Goal: Task Accomplishment & Management: Use online tool/utility

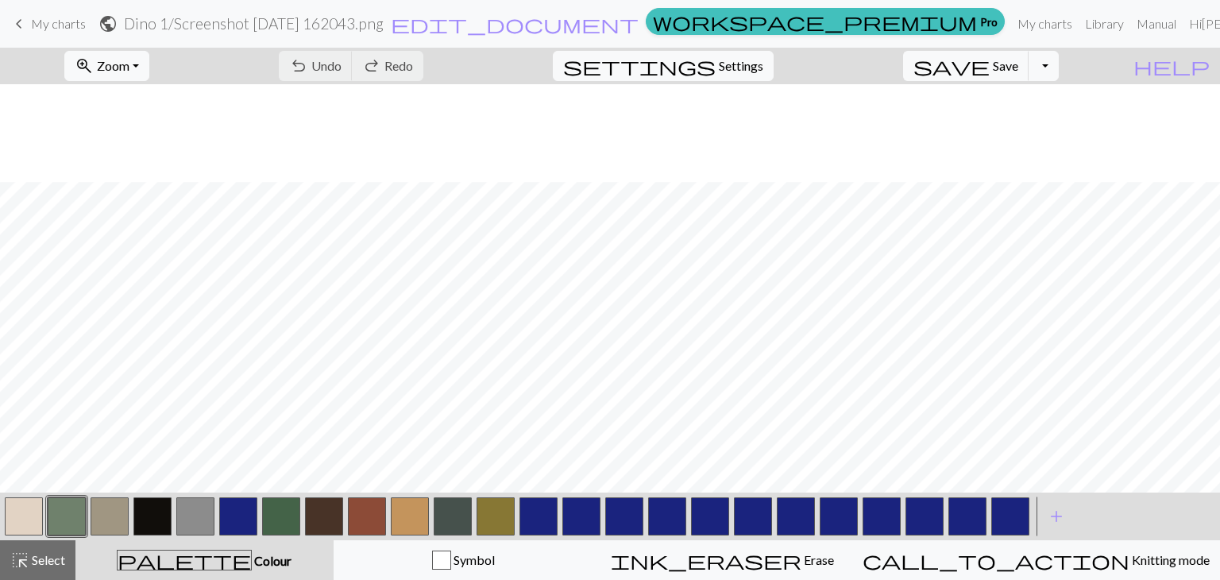
scroll to position [98, 0]
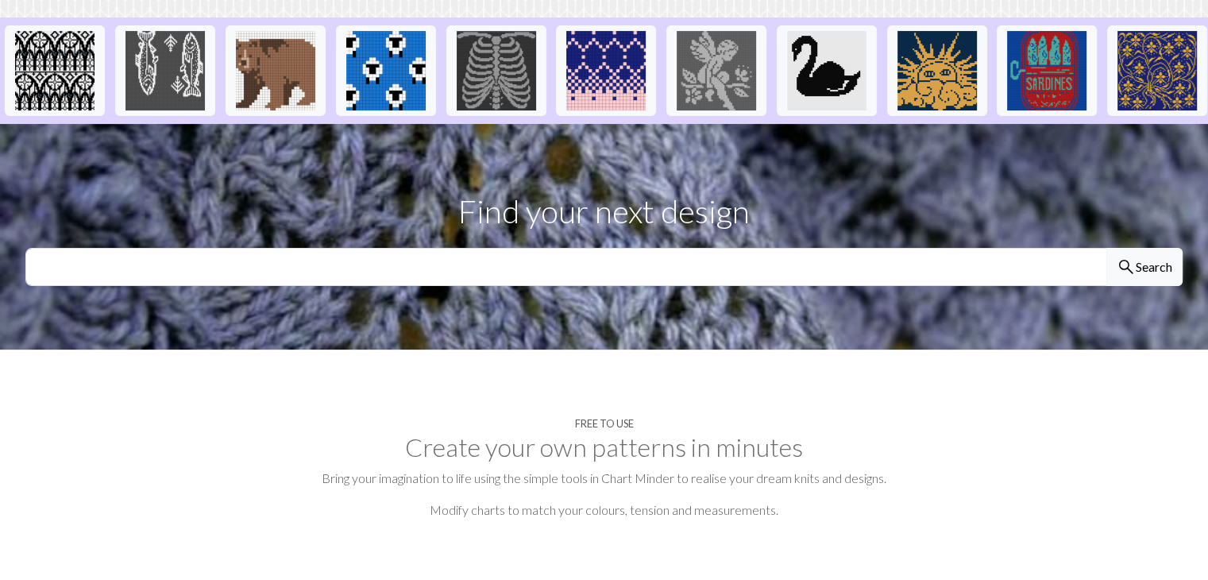
scroll to position [358, 0]
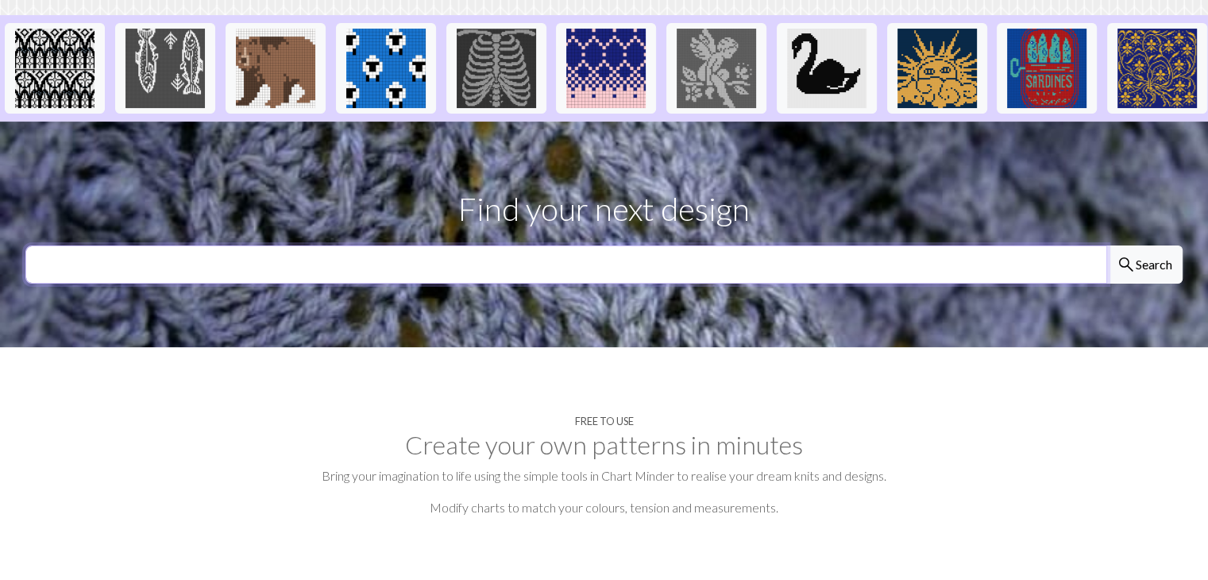
click at [508, 284] on input "text" at bounding box center [566, 264] width 1082 height 38
type input "s"
type input "nina"
click at [1106, 245] on button "search Search" at bounding box center [1144, 264] width 76 height 38
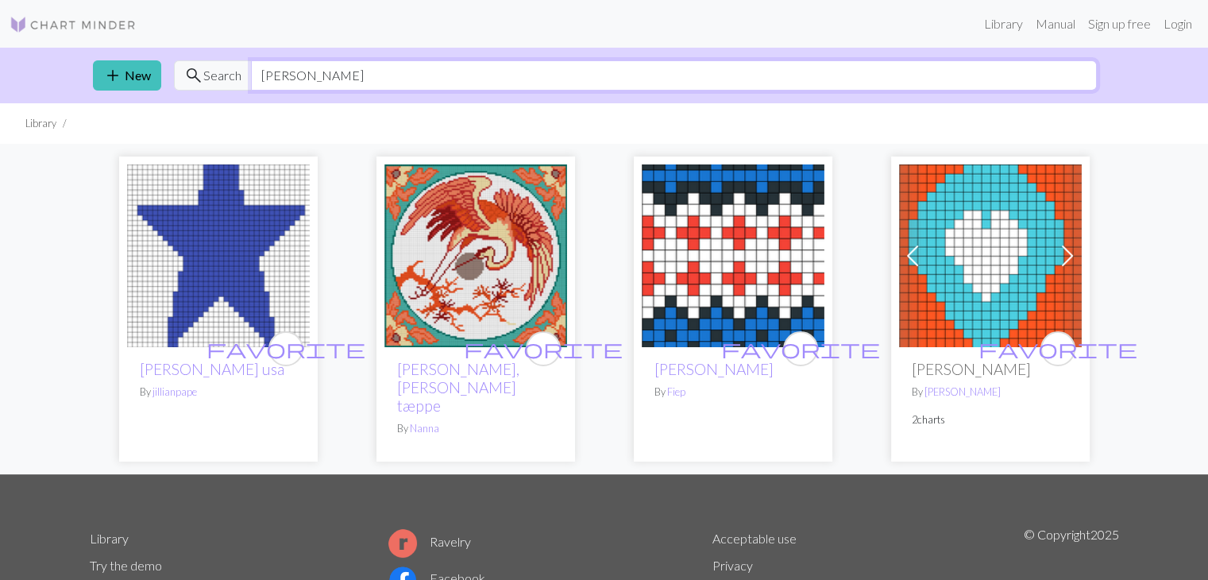
click at [314, 68] on input "nina" at bounding box center [674, 75] width 846 height 30
type input "n"
type input "steelers"
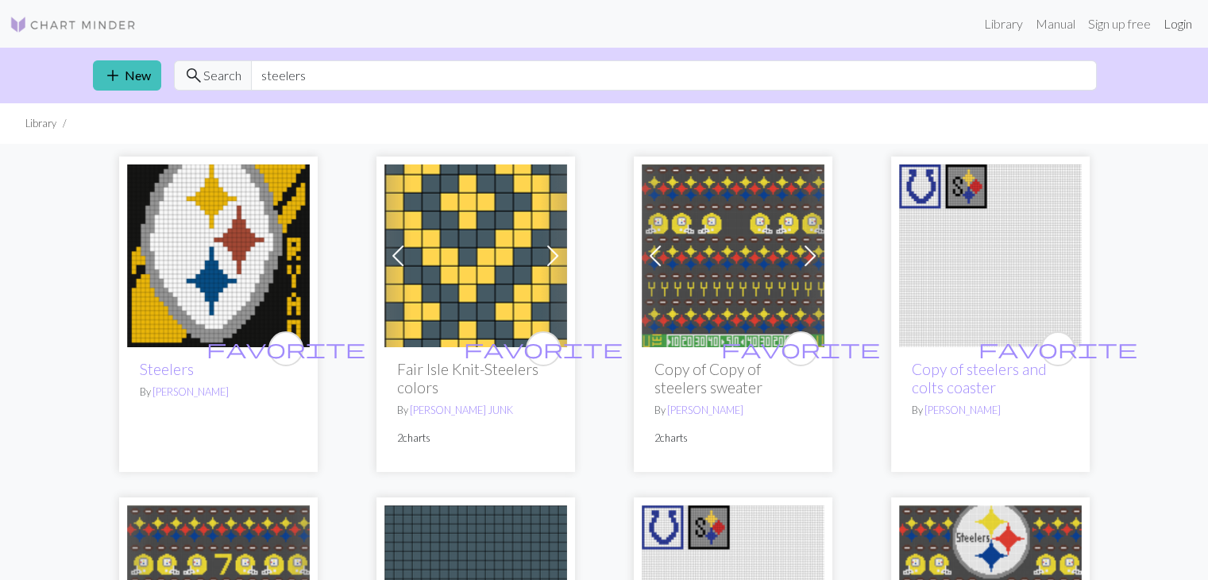
click at [1158, 32] on link "Login" at bounding box center [1177, 24] width 41 height 32
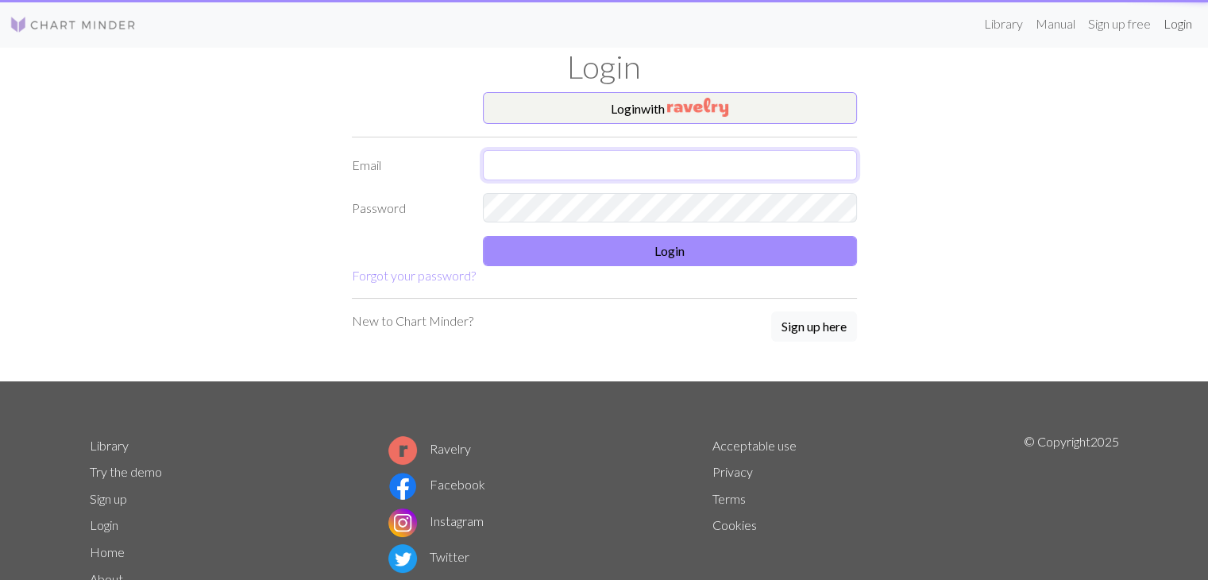
type input "nina.lynee@yahoo.com"
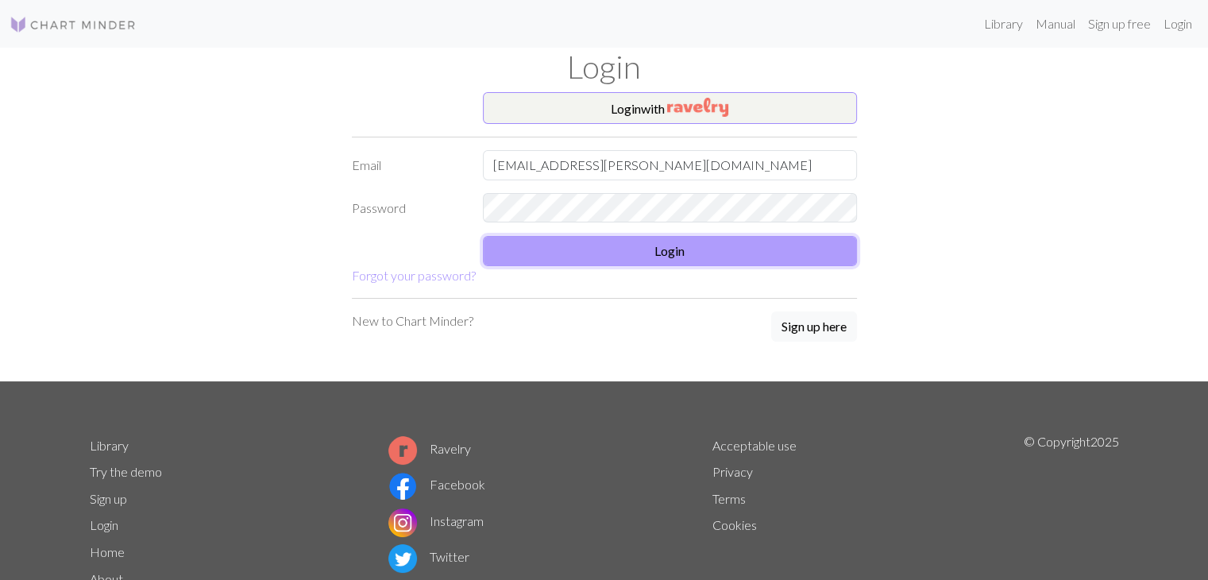
click at [669, 251] on button "Login" at bounding box center [670, 251] width 374 height 30
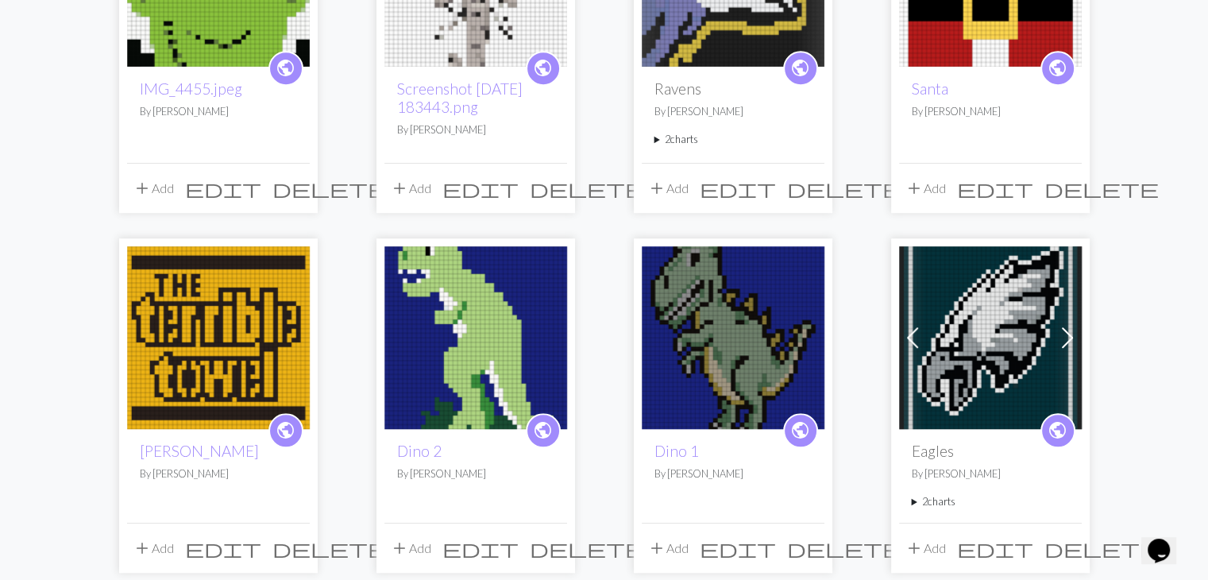
scroll to position [1090, 0]
click at [714, 325] on img at bounding box center [733, 337] width 183 height 183
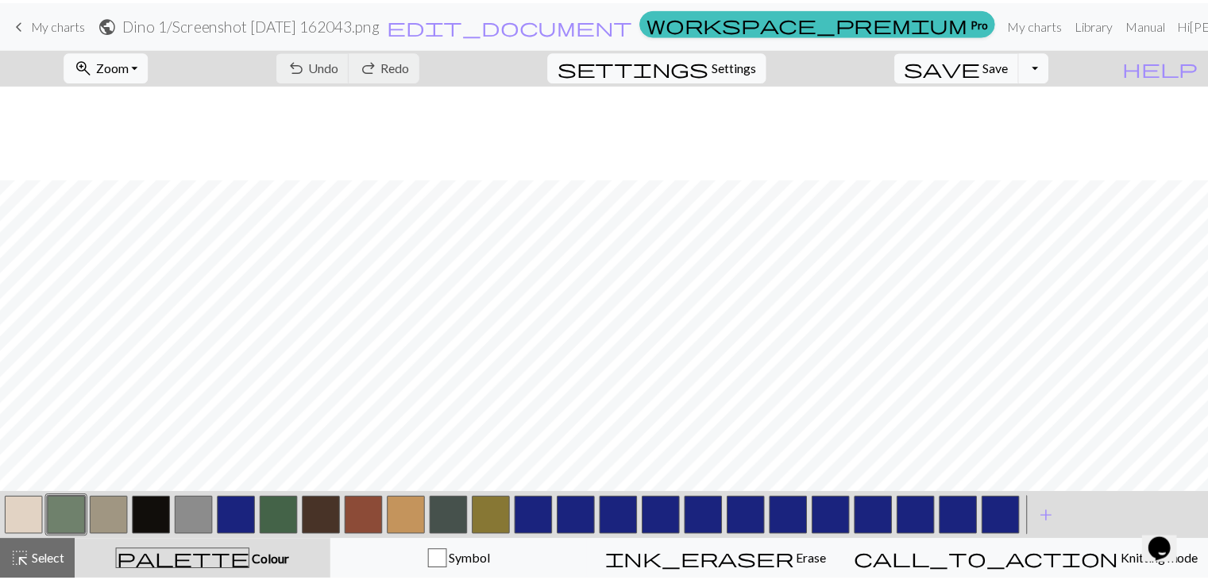
scroll to position [222, 0]
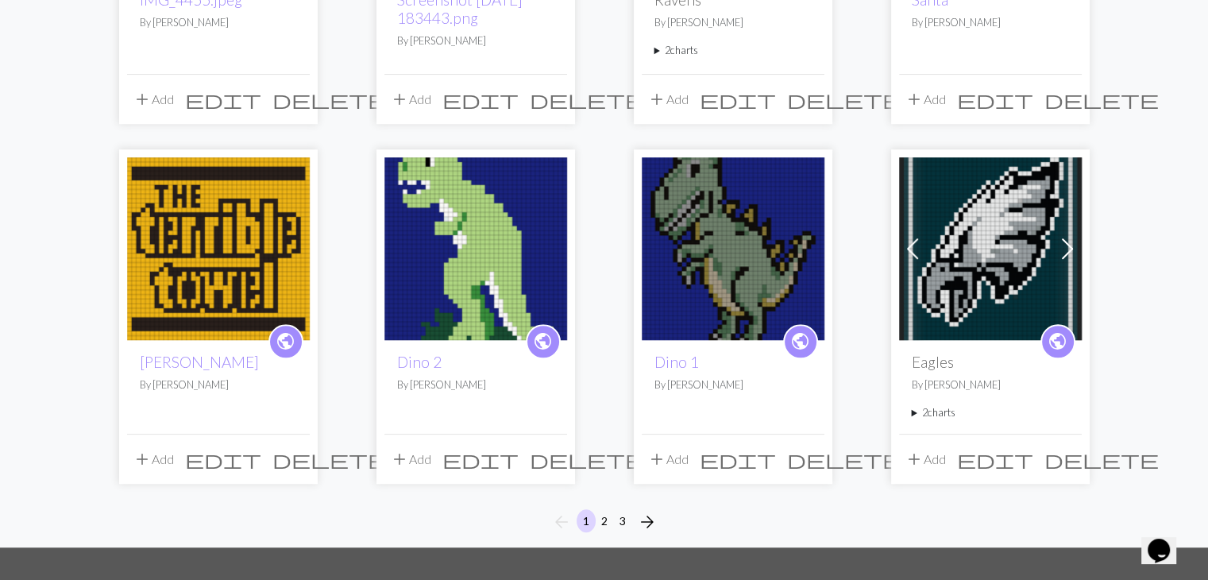
scroll to position [1183, 0]
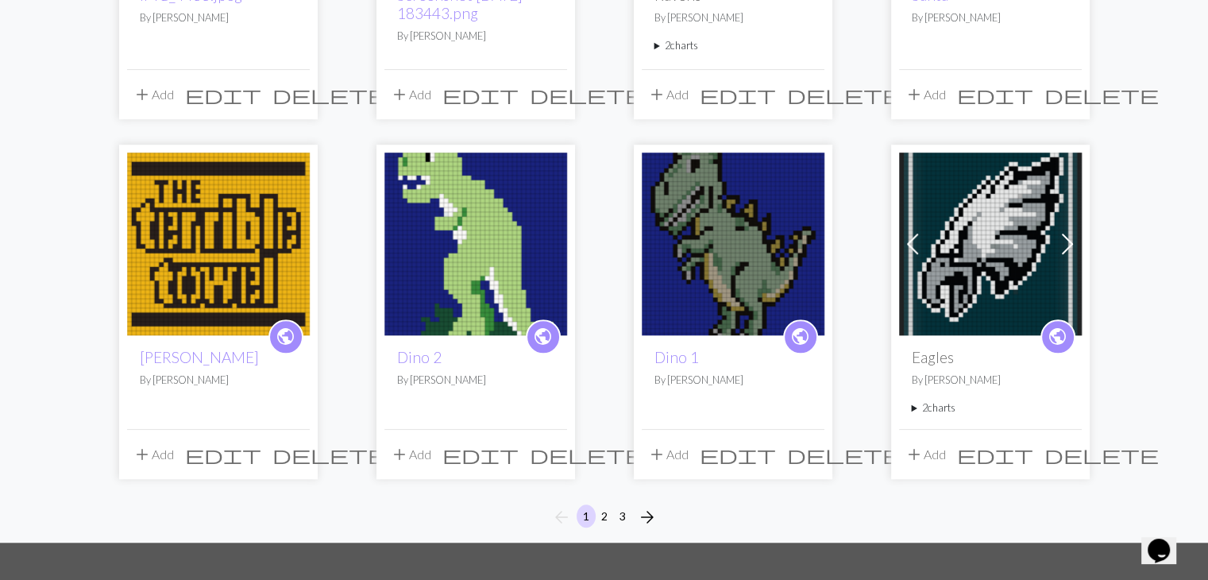
click at [658, 265] on img at bounding box center [733, 243] width 183 height 183
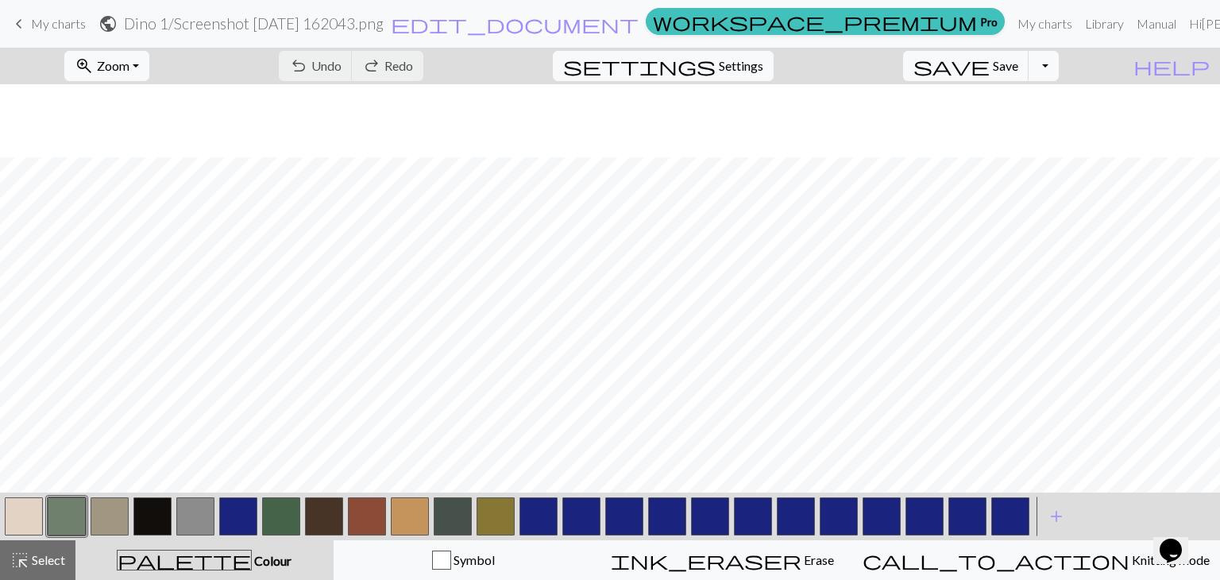
scroll to position [73, 0]
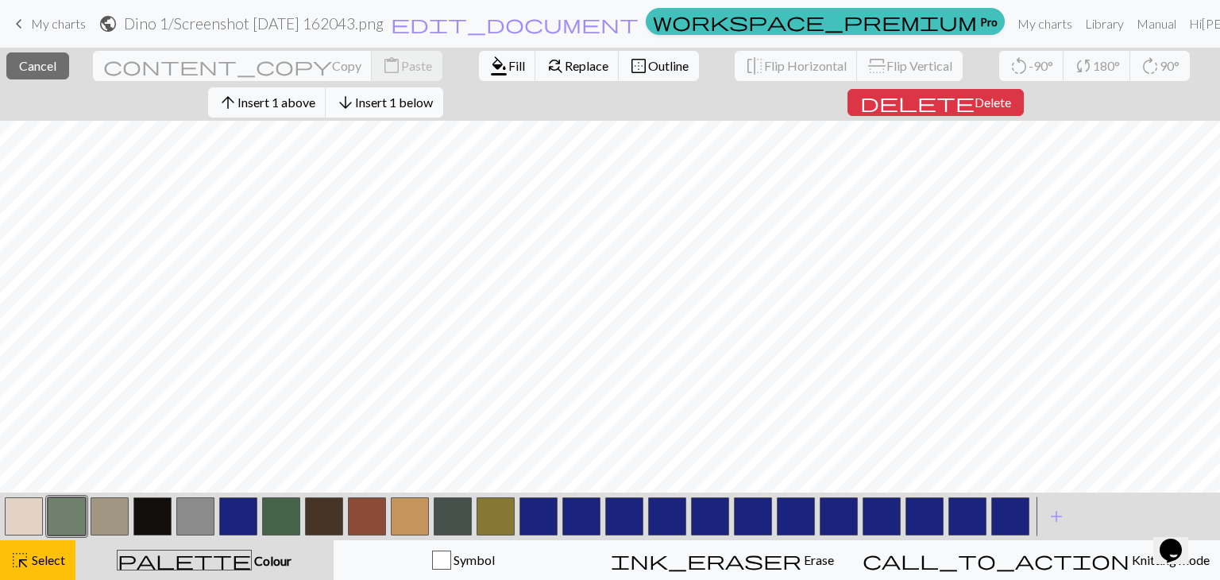
click at [381, 98] on span "Insert 1 below" at bounding box center [394, 102] width 78 height 15
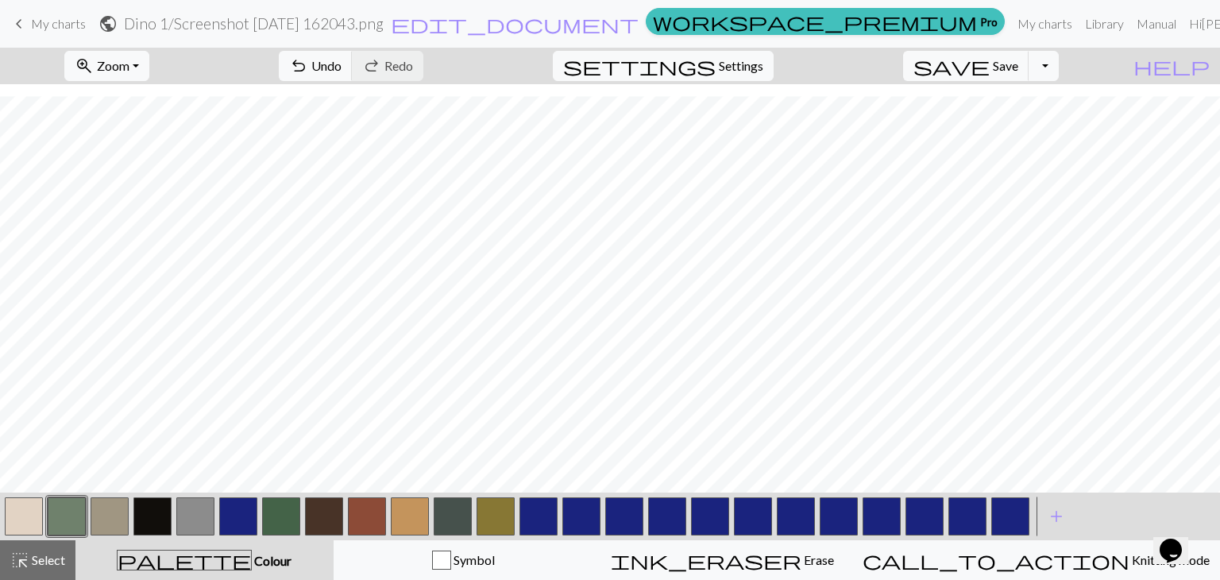
scroll to position [81, 0]
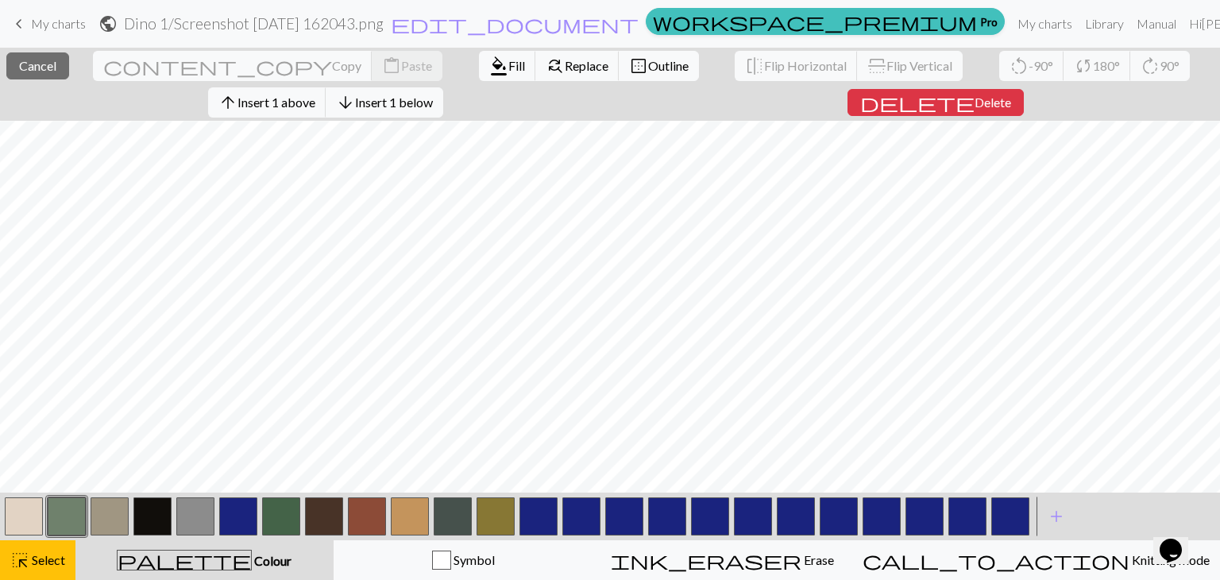
click at [241, 515] on button "button" at bounding box center [238, 516] width 38 height 38
click at [489, 71] on span "format_color_fill" at bounding box center [498, 66] width 19 height 22
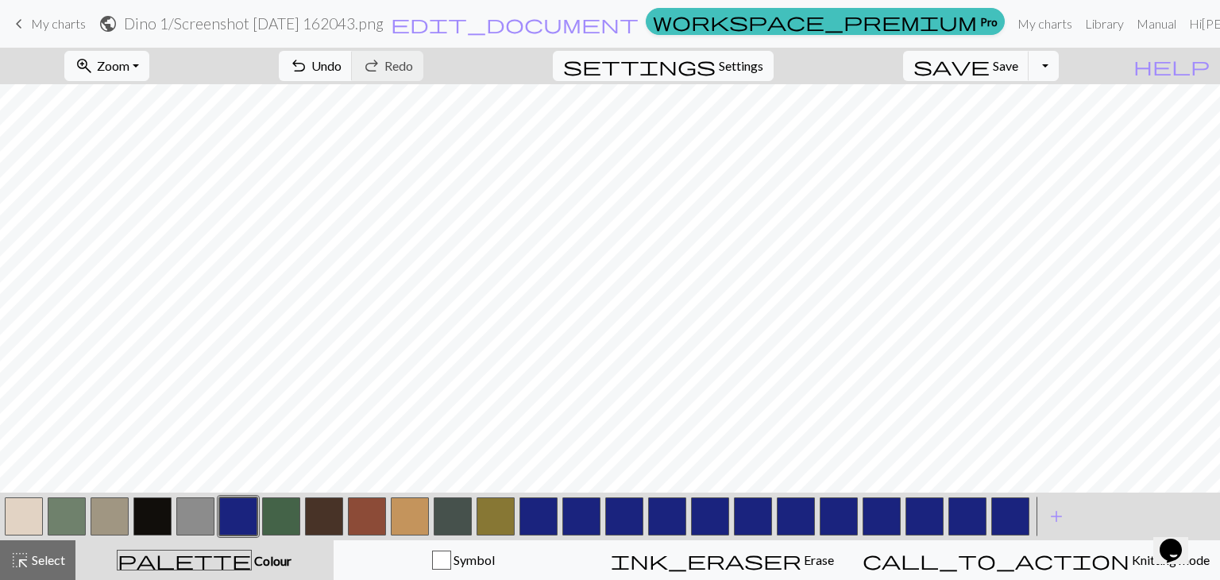
scroll to position [0, 0]
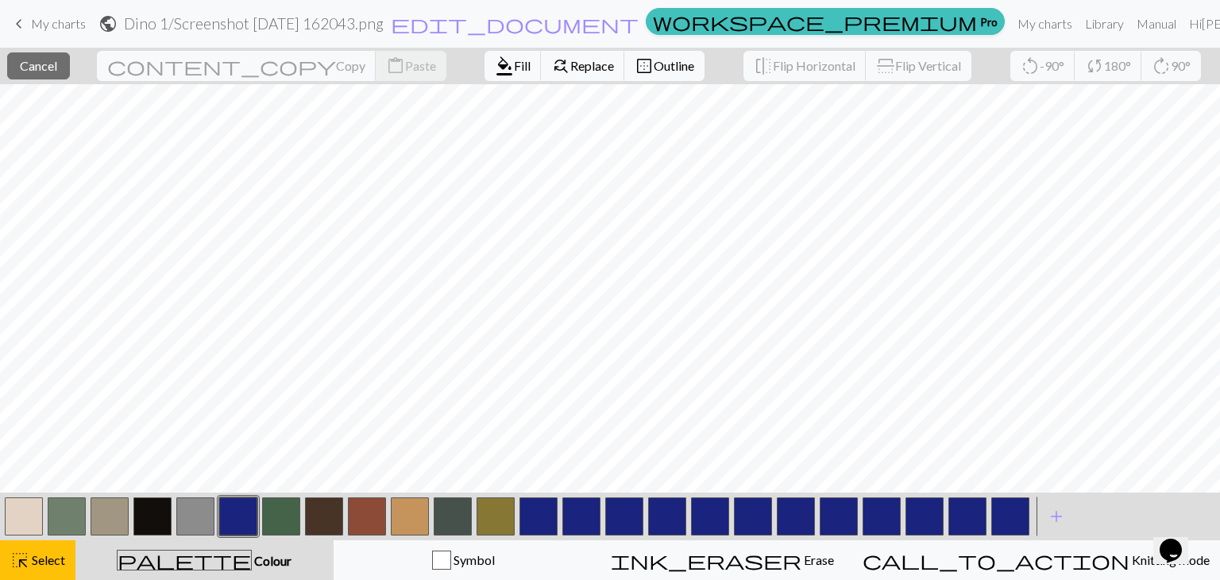
click at [68, 519] on button "button" at bounding box center [67, 516] width 38 height 38
click at [51, 558] on span "Select" at bounding box center [47, 559] width 36 height 15
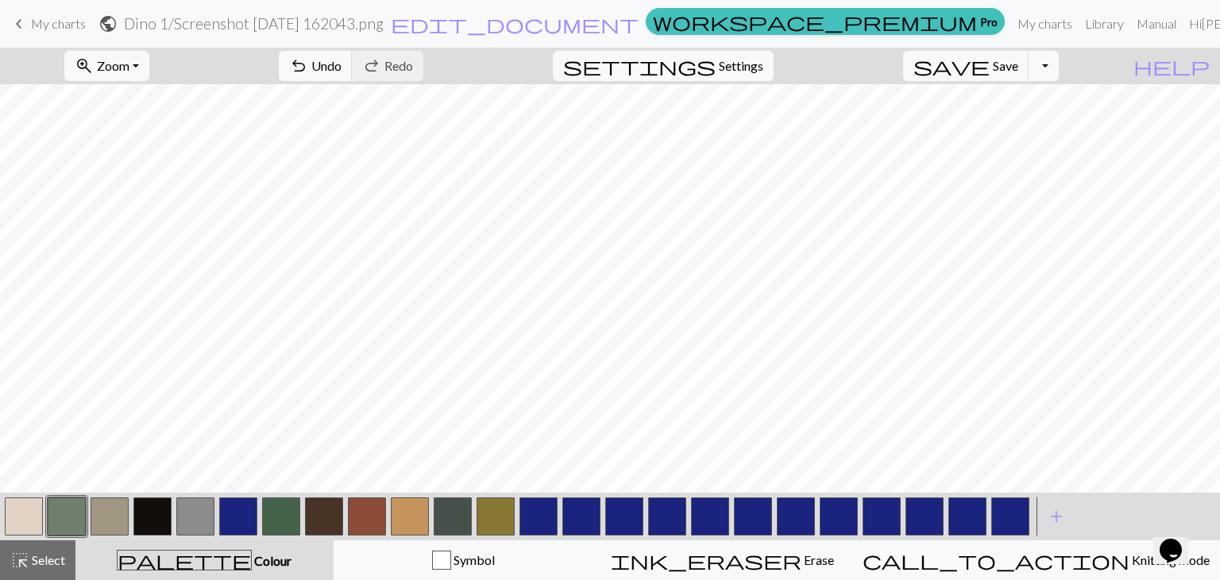
click at [274, 519] on button "button" at bounding box center [281, 516] width 38 height 38
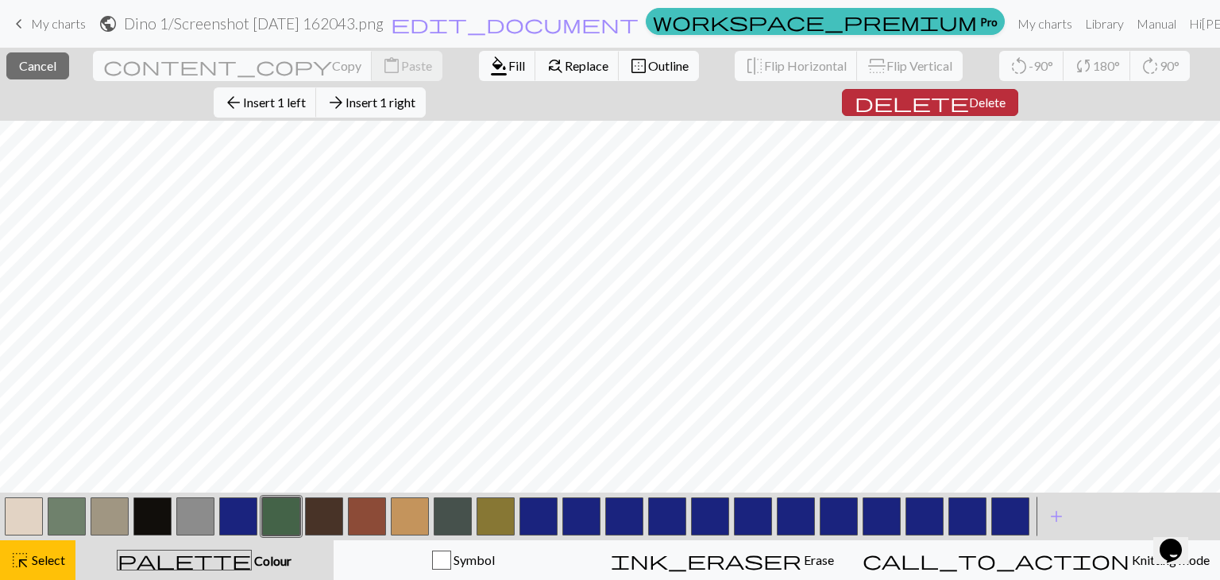
click at [969, 100] on span "Delete" at bounding box center [987, 102] width 37 height 15
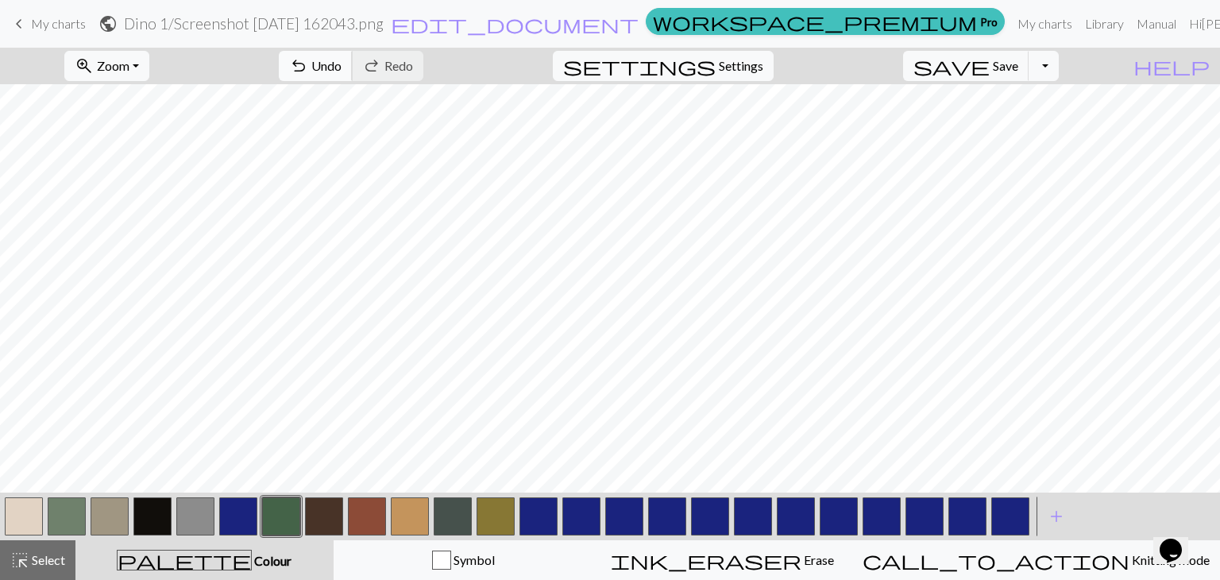
click at [341, 68] on span "Undo" at bounding box center [326, 65] width 30 height 15
click at [64, 519] on button "button" at bounding box center [67, 516] width 38 height 38
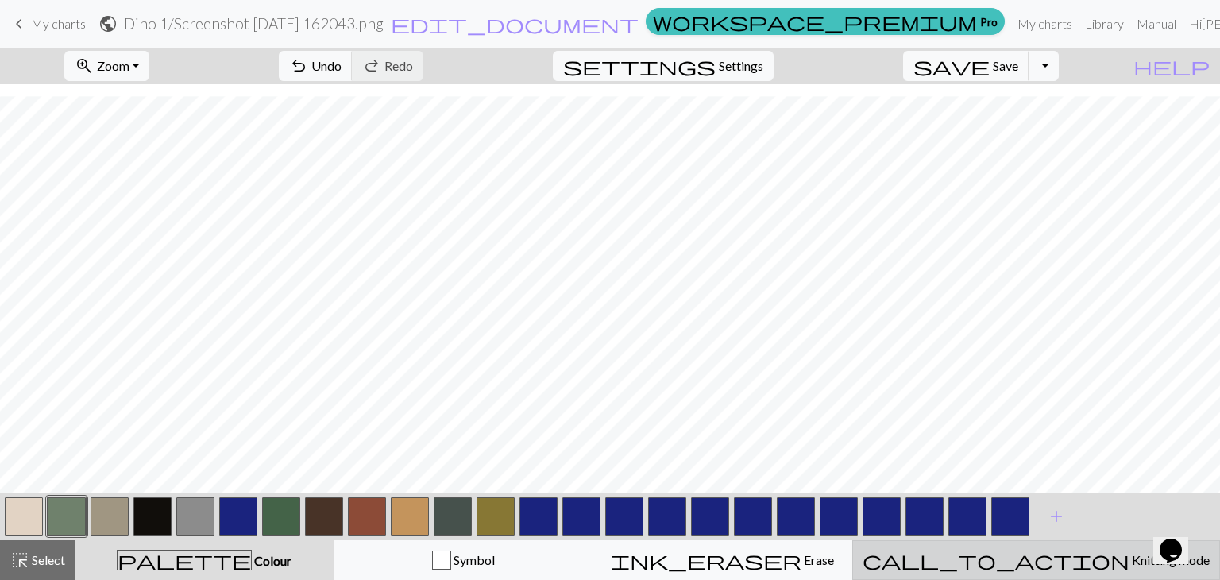
click at [1129, 559] on span "Knitting mode" at bounding box center [1169, 559] width 80 height 15
